Goal: Find specific fact: Locate a discrete piece of known information

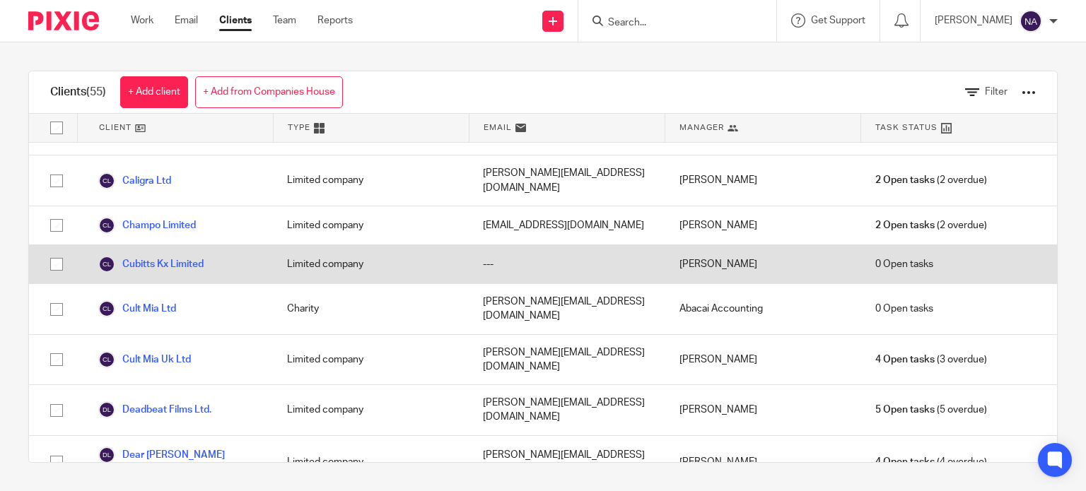
scroll to position [141, 0]
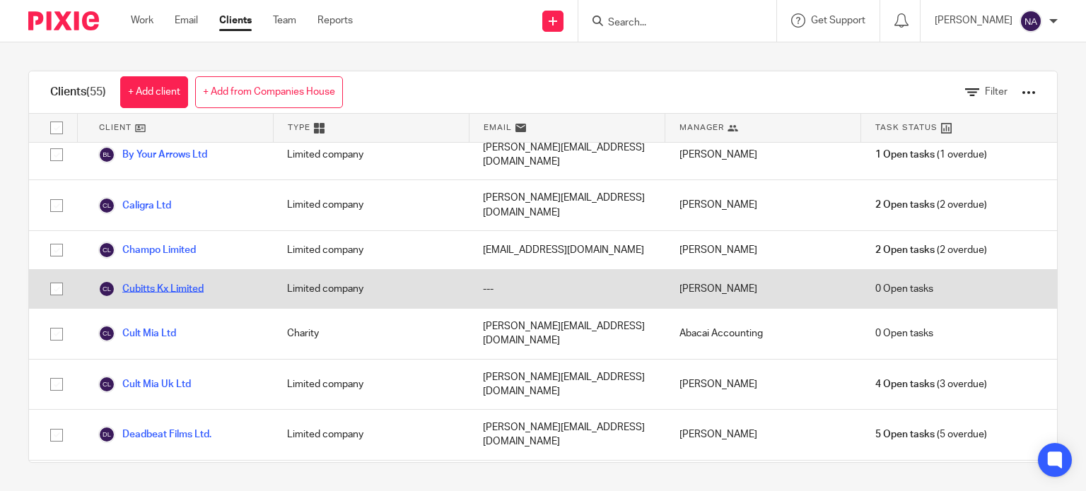
click at [156, 281] on link "Cubitts Kx Limited" at bounding box center [150, 289] width 105 height 17
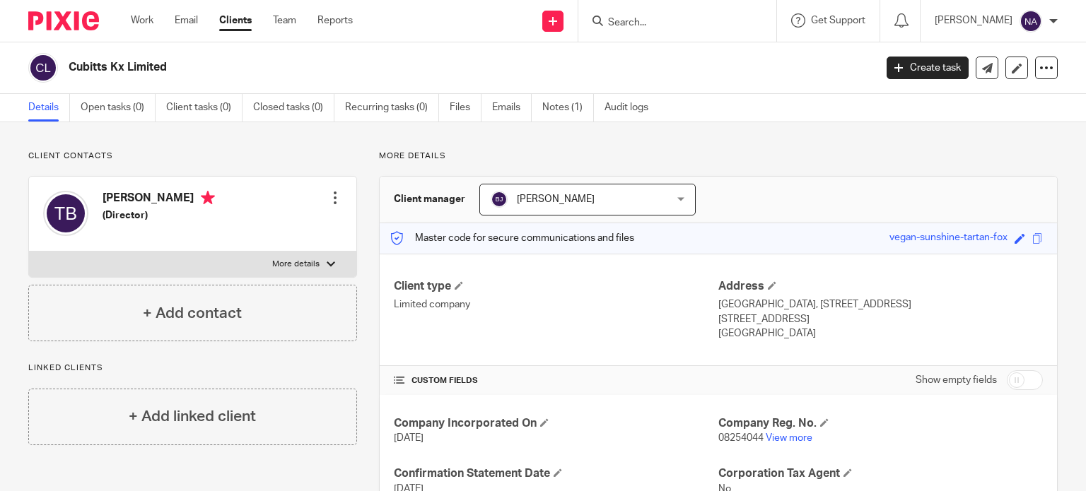
click at [532, 115] on ul "Details Open tasks (0) Client tasks (0) Closed tasks (0) Recurring tasks (0) Fi…" at bounding box center [348, 108] width 641 height 28
click at [549, 115] on link "Notes (1)" at bounding box center [568, 108] width 52 height 28
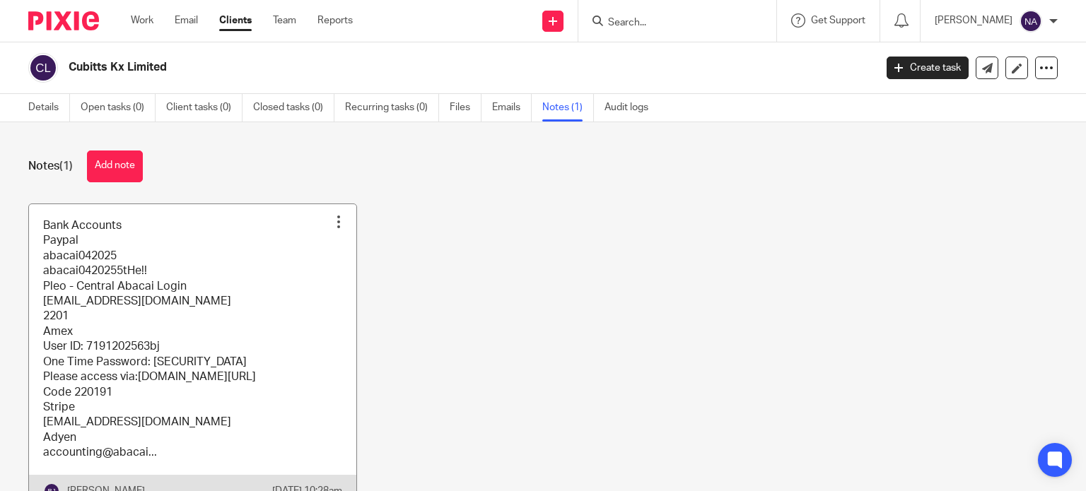
click at [252, 347] on link at bounding box center [192, 355] width 327 height 303
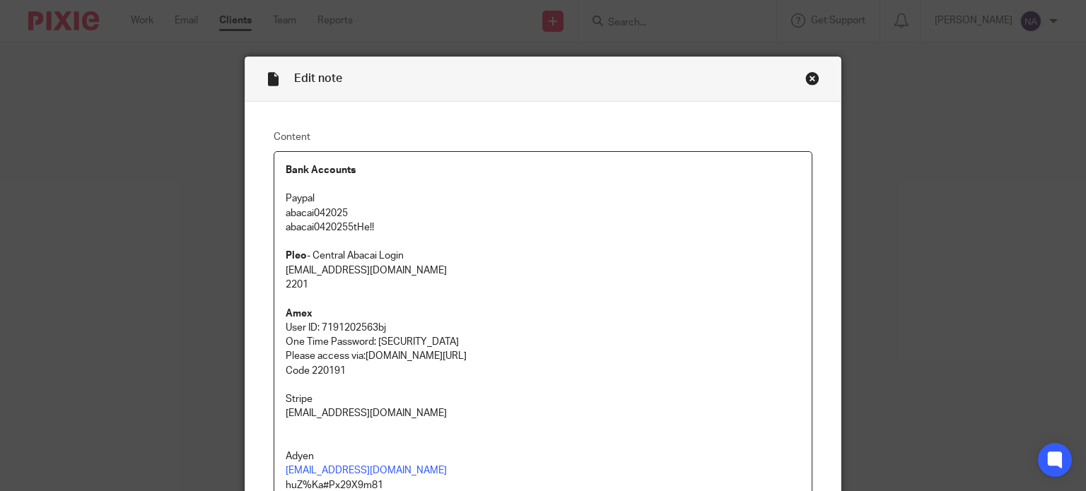
drag, startPoint x: 362, startPoint y: 356, endPoint x: 484, endPoint y: 353, distance: 121.7
click at [484, 353] on p "Please access via:americanexpress.co.uk/oms" at bounding box center [543, 356] width 515 height 14
copy p "americanexpress.co.uk/oms"
drag, startPoint x: 317, startPoint y: 325, endPoint x: 382, endPoint y: 321, distance: 64.4
click at [382, 321] on p "User ID: 7191202563bj" at bounding box center [543, 328] width 515 height 14
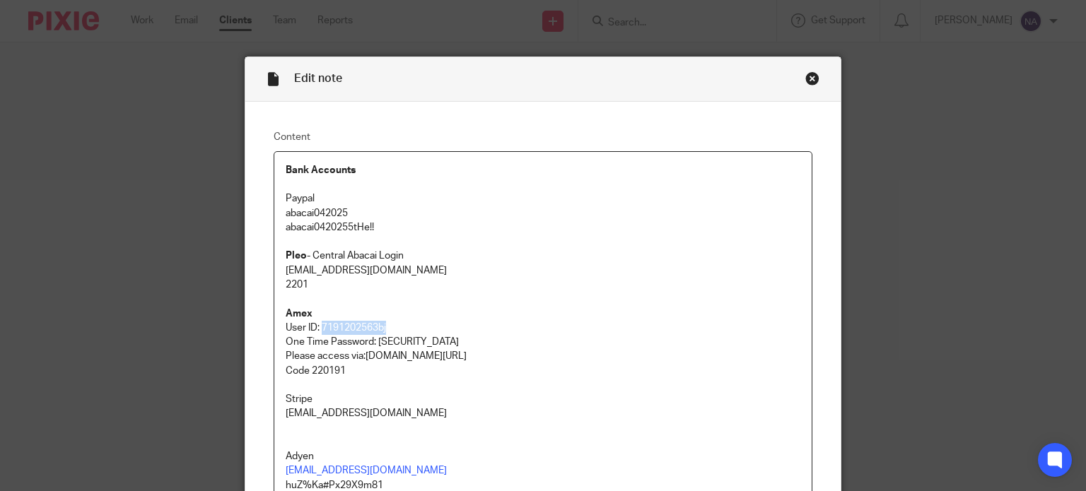
copy p "7191202563bj"
drag, startPoint x: 373, startPoint y: 344, endPoint x: 465, endPoint y: 337, distance: 92.3
click at [465, 337] on p "One Time Password: yhxx5xyhxx5xyhxx5x" at bounding box center [543, 342] width 515 height 14
copy p "yhxx5xyhxx5xyhxx5x"
click at [512, 342] on p "One Time Password: yhxx5xyhxx5xyhxx5x" at bounding box center [543, 342] width 515 height 14
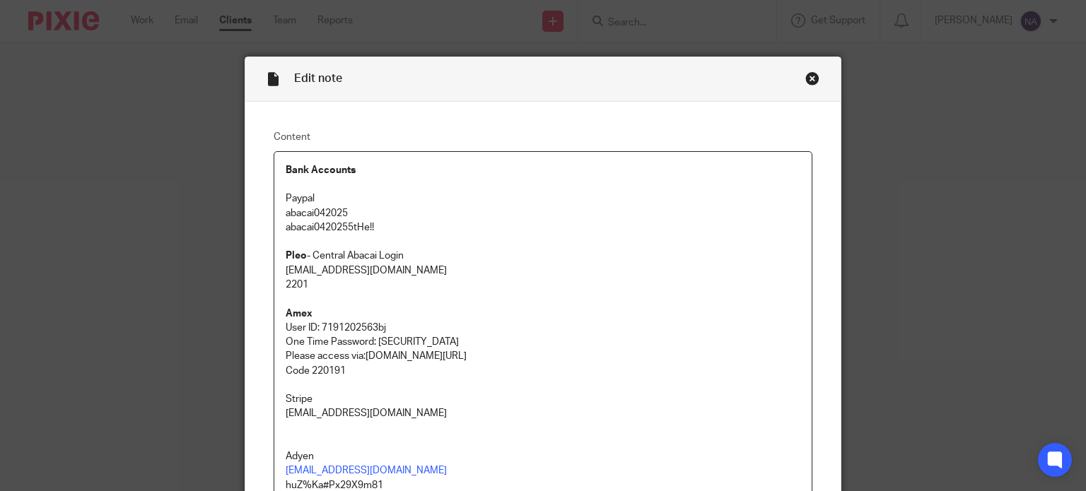
drag, startPoint x: 362, startPoint y: 352, endPoint x: 483, endPoint y: 358, distance: 121.1
click at [483, 358] on p "Please access via:americanexpress.co.uk/oms" at bounding box center [543, 356] width 515 height 14
copy p "americanexpress.co.uk/oms"
drag, startPoint x: 317, startPoint y: 324, endPoint x: 383, endPoint y: 322, distance: 65.8
click at [383, 322] on p "User ID: 7191202563bj" at bounding box center [543, 328] width 515 height 14
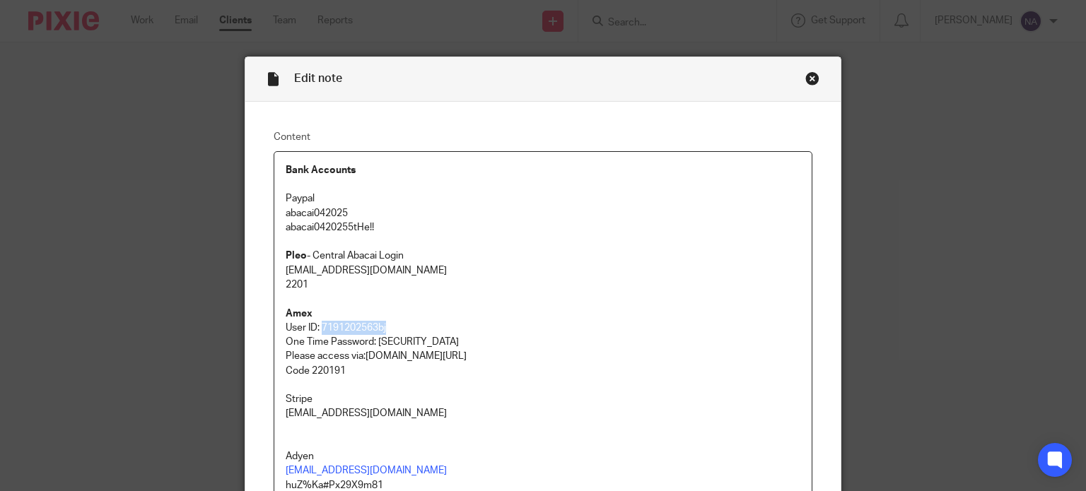
copy p "7191202563bj"
drag, startPoint x: 373, startPoint y: 344, endPoint x: 467, endPoint y: 339, distance: 94.2
click at [467, 339] on p "One Time Password: [SECURITY_DATA]" at bounding box center [543, 342] width 515 height 14
copy p "yhxx5xyhxx5xyhxx5x"
click at [805, 85] on div "Close this dialog window" at bounding box center [812, 78] width 14 height 14
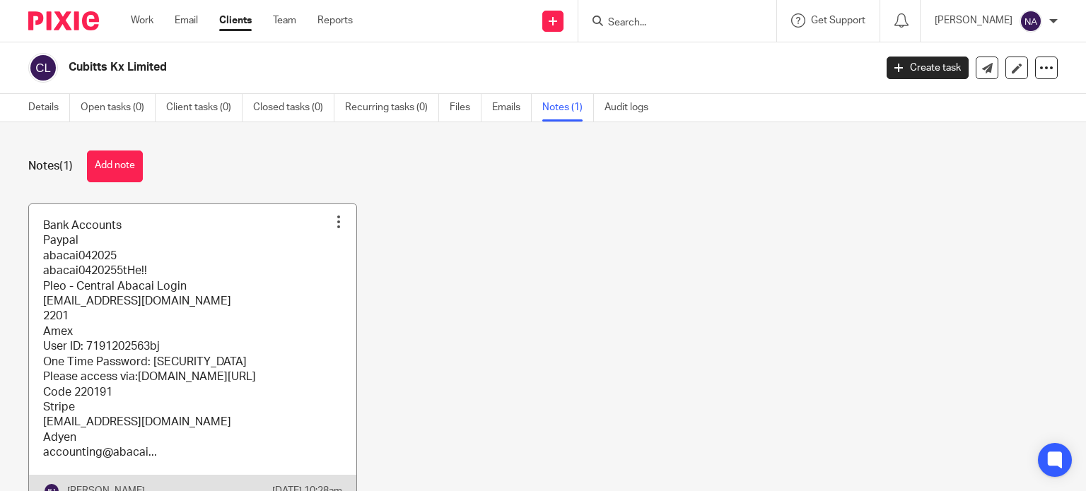
click at [291, 356] on link at bounding box center [192, 355] width 327 height 303
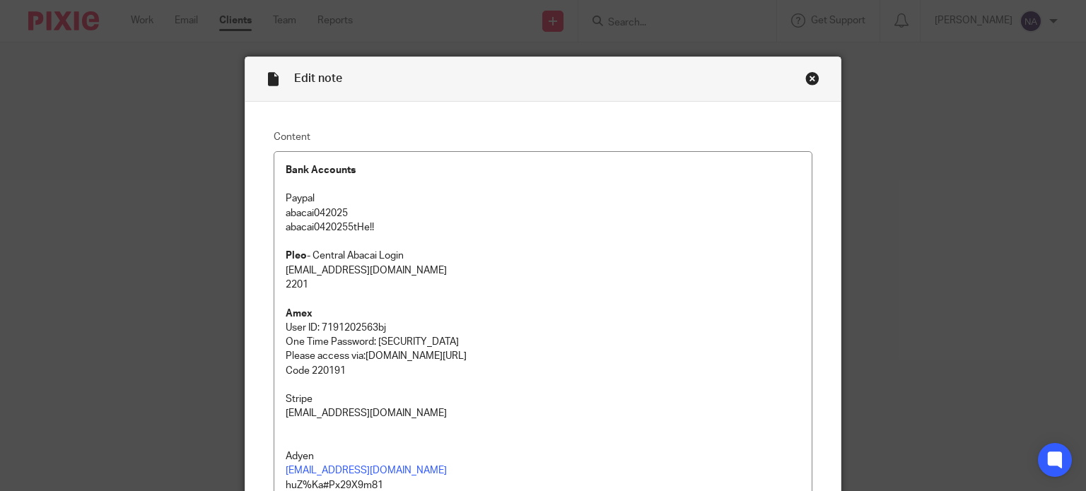
click at [809, 78] on div "Close this dialog window" at bounding box center [812, 78] width 14 height 14
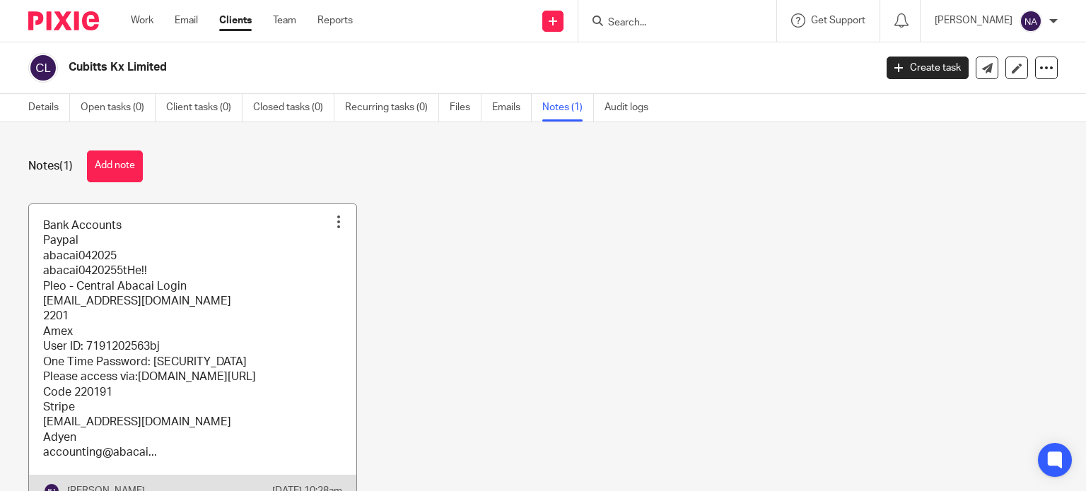
click at [252, 288] on link at bounding box center [192, 355] width 327 height 303
